Goal: Check status: Check status

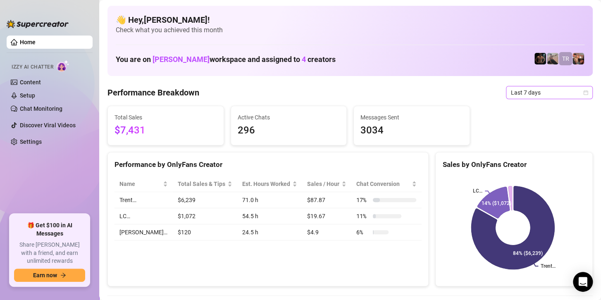
click at [539, 91] on span "Last 7 days" at bounding box center [549, 92] width 77 height 12
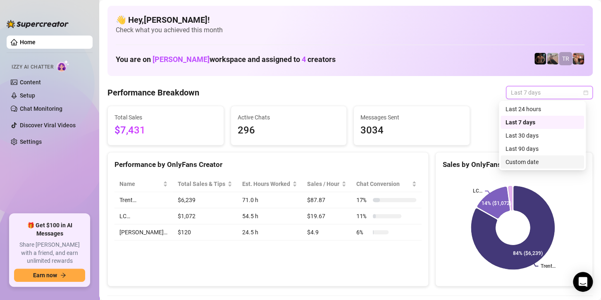
click at [533, 160] on div "Custom date" at bounding box center [542, 161] width 74 height 9
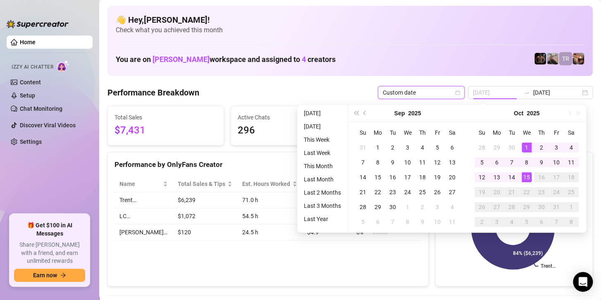
type input "2025-10-01"
click at [526, 145] on div "1" at bounding box center [526, 148] width 10 height 10
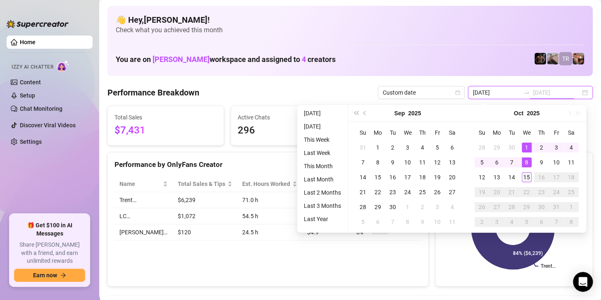
type input "2025-10-15"
click at [525, 173] on div "15" at bounding box center [526, 177] width 10 height 10
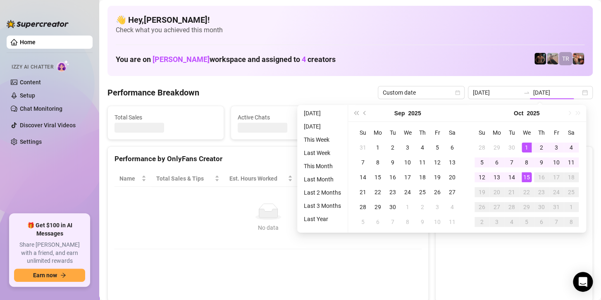
type input "2025-10-01"
